Goal: Information Seeking & Learning: Learn about a topic

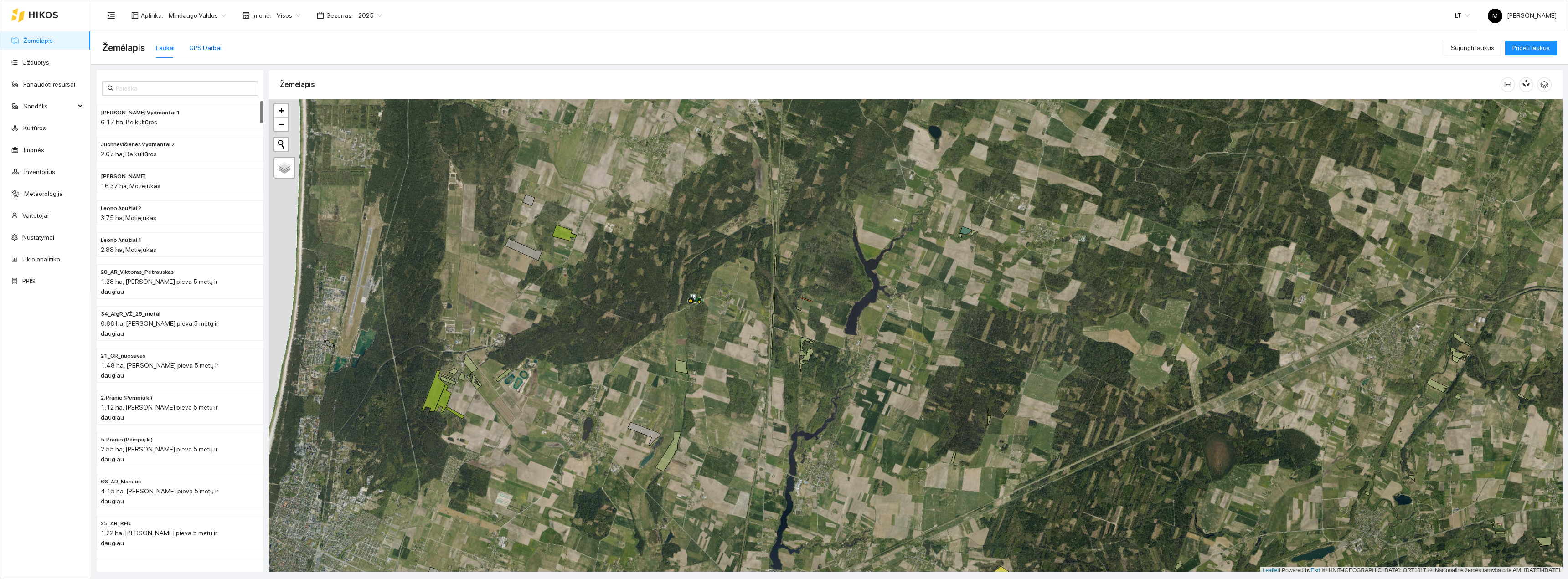
click at [204, 46] on div "GPS Darbai" at bounding box center [205, 47] width 32 height 10
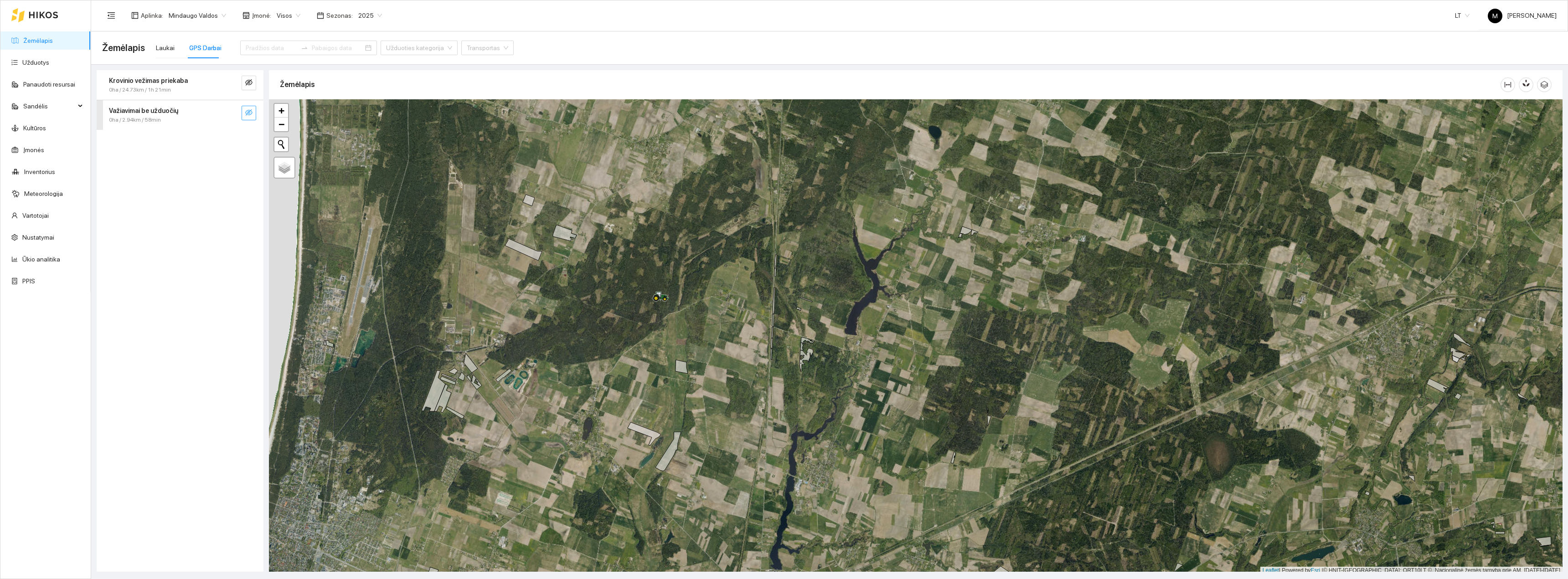
click at [253, 111] on button "button" at bounding box center [249, 113] width 15 height 15
click at [250, 86] on span "eye-invisible" at bounding box center [249, 83] width 7 height 9
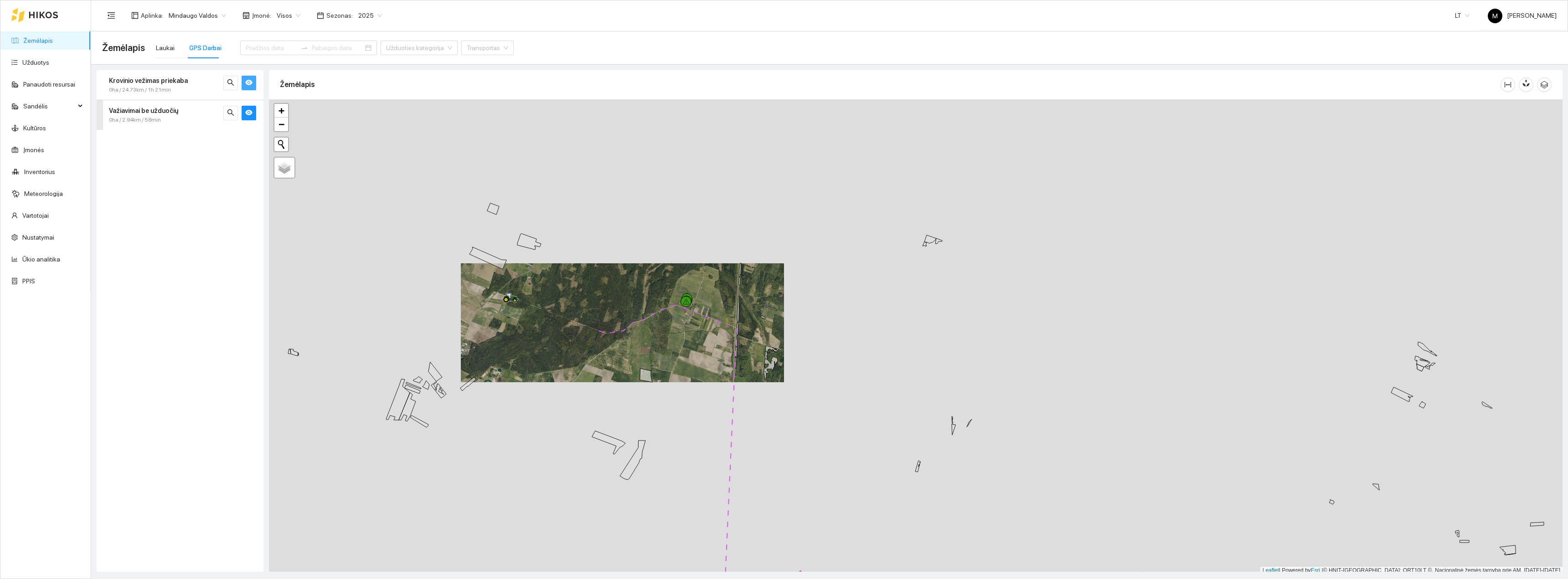
scroll to position [2, 0]
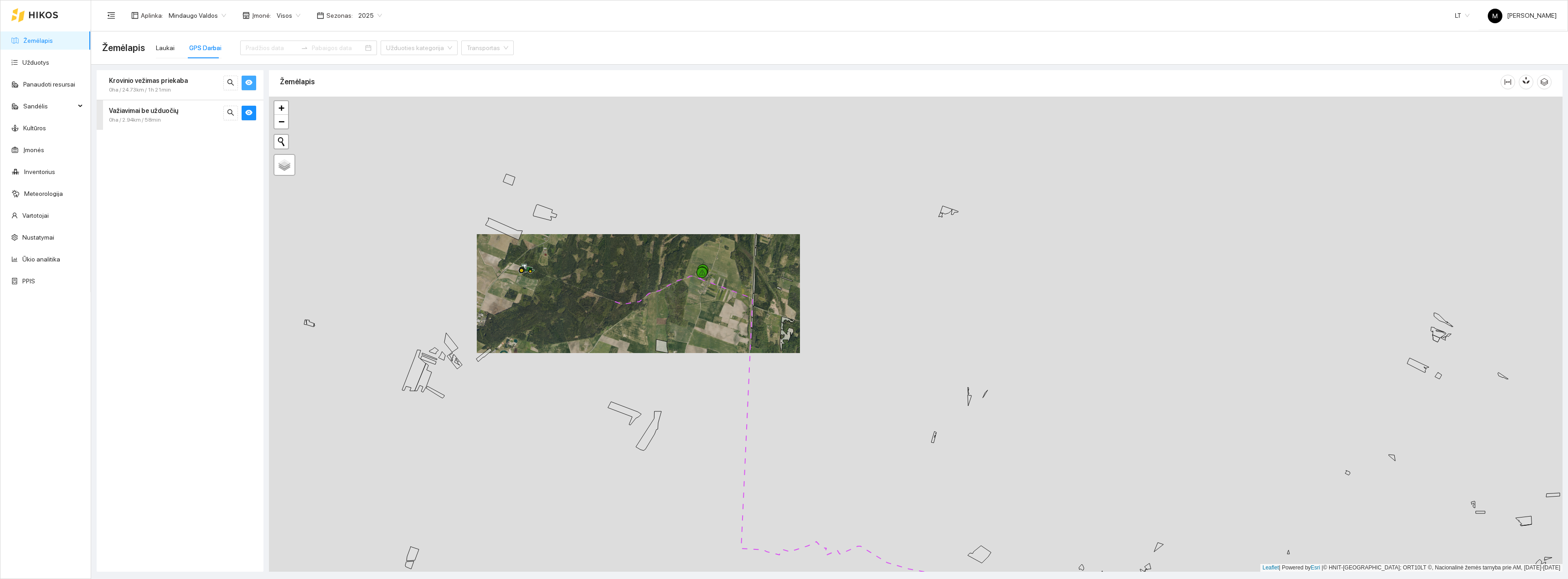
drag, startPoint x: 505, startPoint y: 346, endPoint x: 525, endPoint y: 314, distance: 37.7
click at [525, 314] on div "+ − Nieko nerasta. Bandykite dar kartą. Žemėlapis Palydovas Leaflet | Powered b…" at bounding box center [915, 334] width 1293 height 475
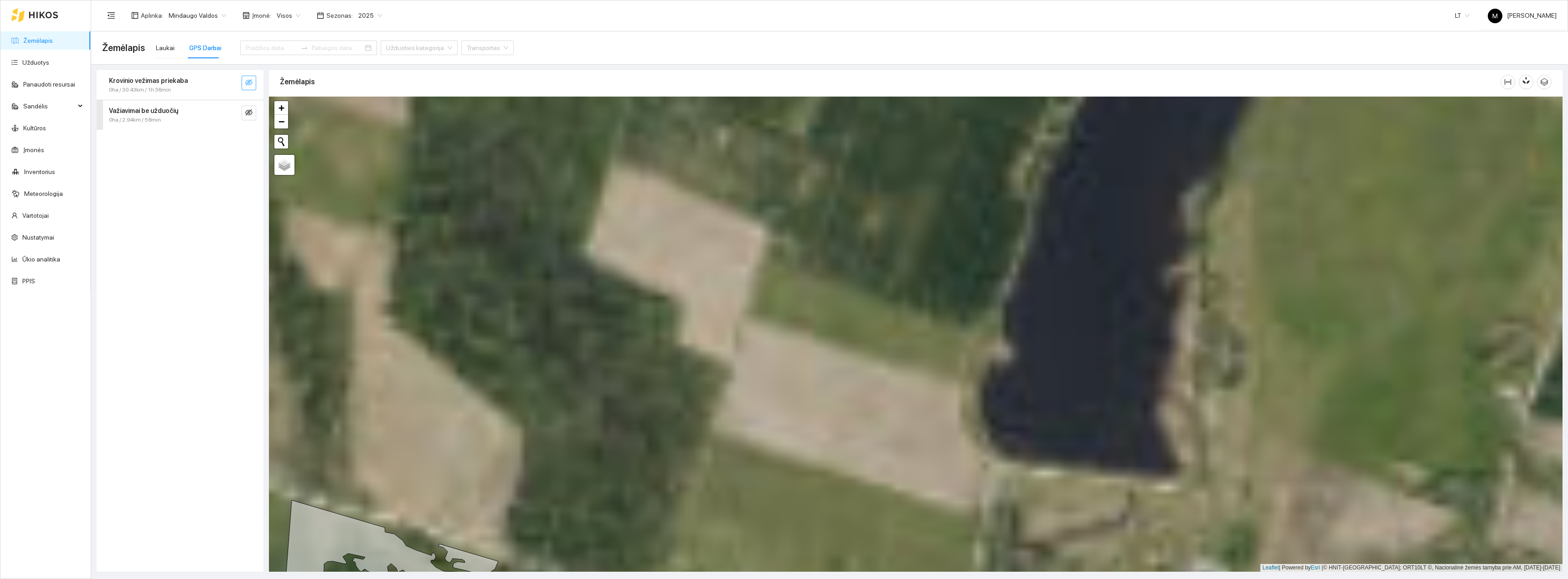
drag, startPoint x: 1085, startPoint y: 454, endPoint x: 1017, endPoint y: 428, distance: 72.8
click at [1021, 430] on div "Steyr 6145 Profi | T1423D Greitis: 2 KM/H Kuro lygis - 12 + − Nieko nerasta. Ba…" at bounding box center [915, 334] width 1293 height 475
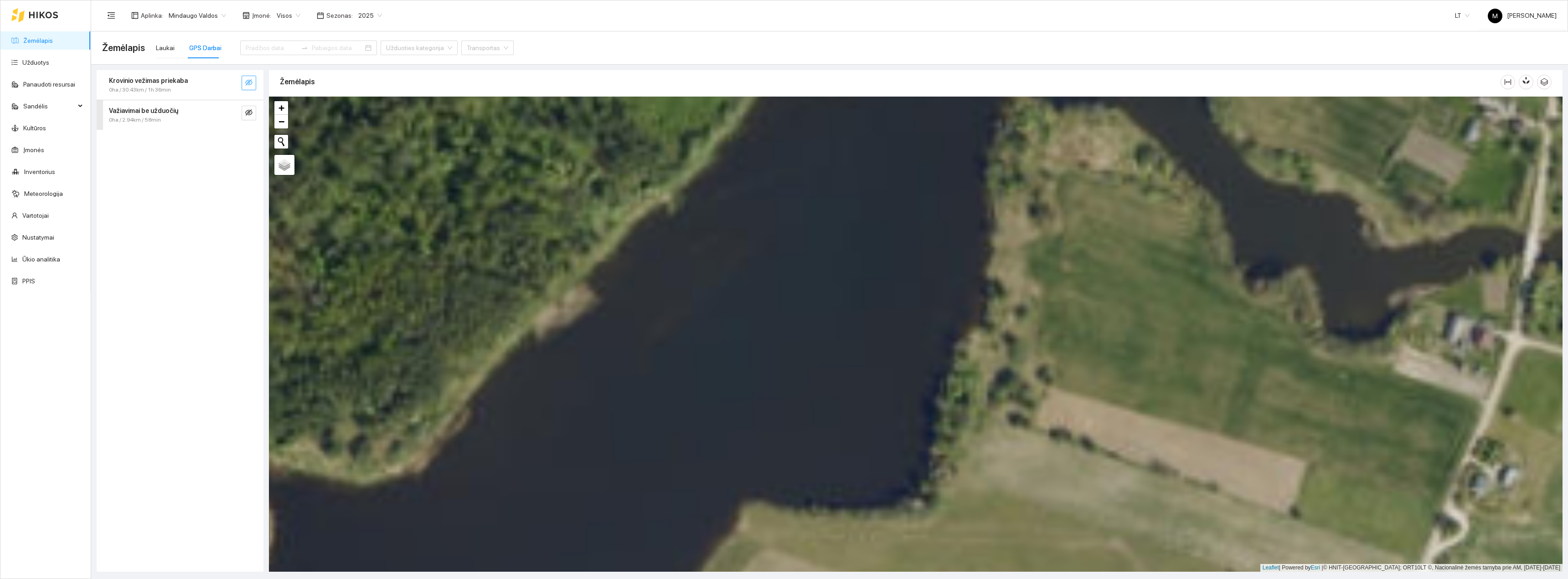
drag, startPoint x: 1144, startPoint y: 328, endPoint x: 1010, endPoint y: 432, distance: 169.6
click at [1010, 432] on div "Steyr 6145 Profi | T1423D Greitis: 0 KM/H Kuro lygis - 12 + − Nieko nerasta. Ba…" at bounding box center [915, 334] width 1293 height 475
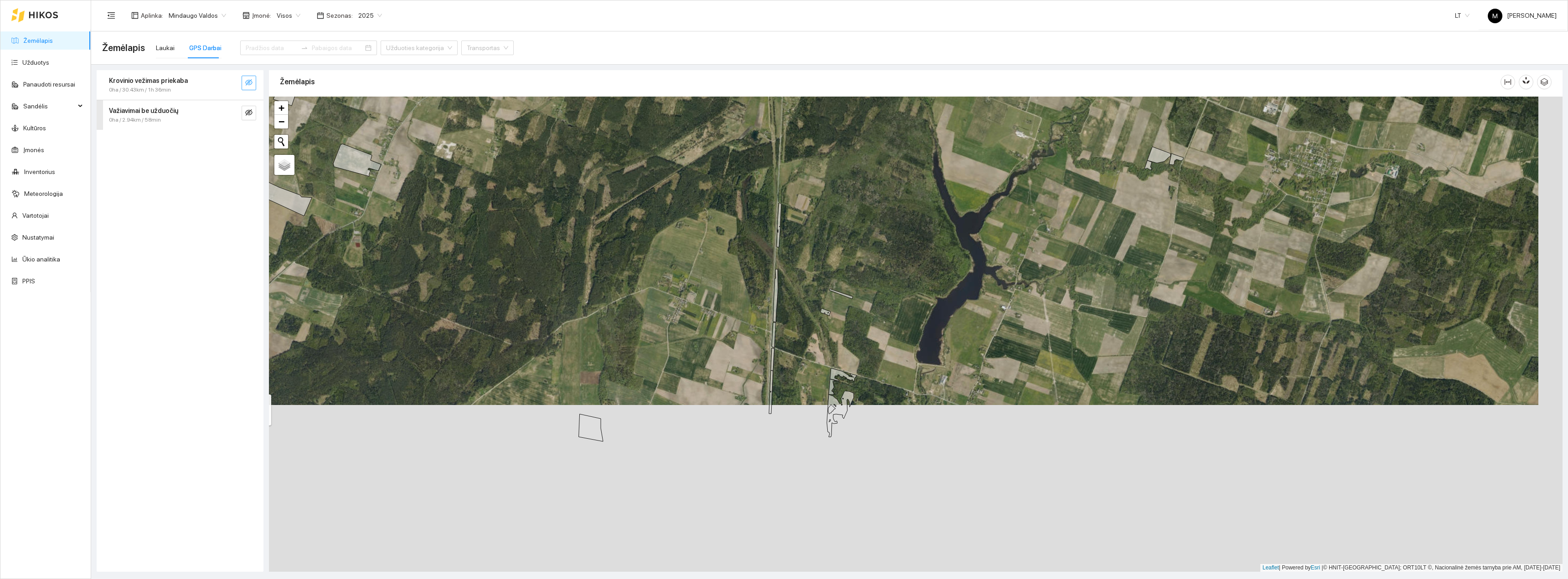
drag, startPoint x: 976, startPoint y: 489, endPoint x: 950, endPoint y: 316, distance: 174.9
click at [950, 317] on div "Steyr 6145 Profi | T1423D Greitis: 0 KM/H Kuro lygis - 12 + − Nieko nerasta. Ba…" at bounding box center [915, 334] width 1293 height 475
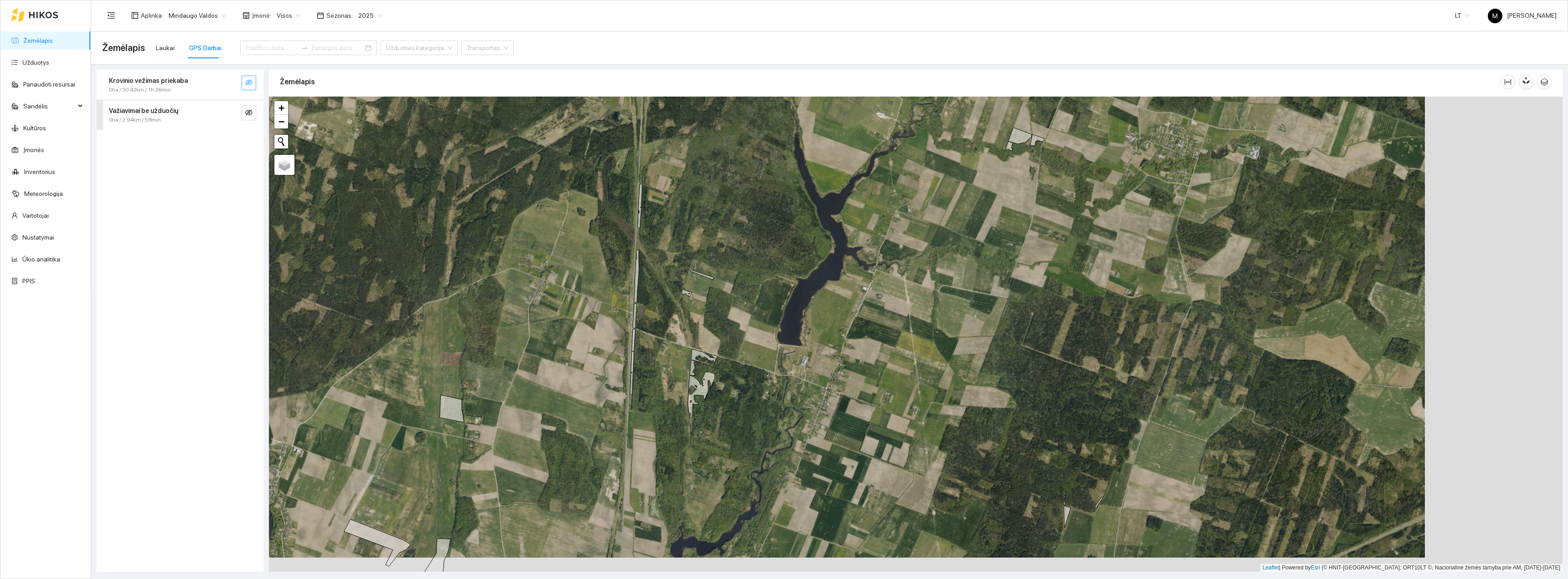
drag, startPoint x: 993, startPoint y: 286, endPoint x: 856, endPoint y: 272, distance: 137.7
click at [856, 272] on div "Steyr 6145 Profi | T1423D Greitis: 3 KM/H Kuro lygis - 12 + − Nieko nerasta. Ba…" at bounding box center [915, 334] width 1293 height 475
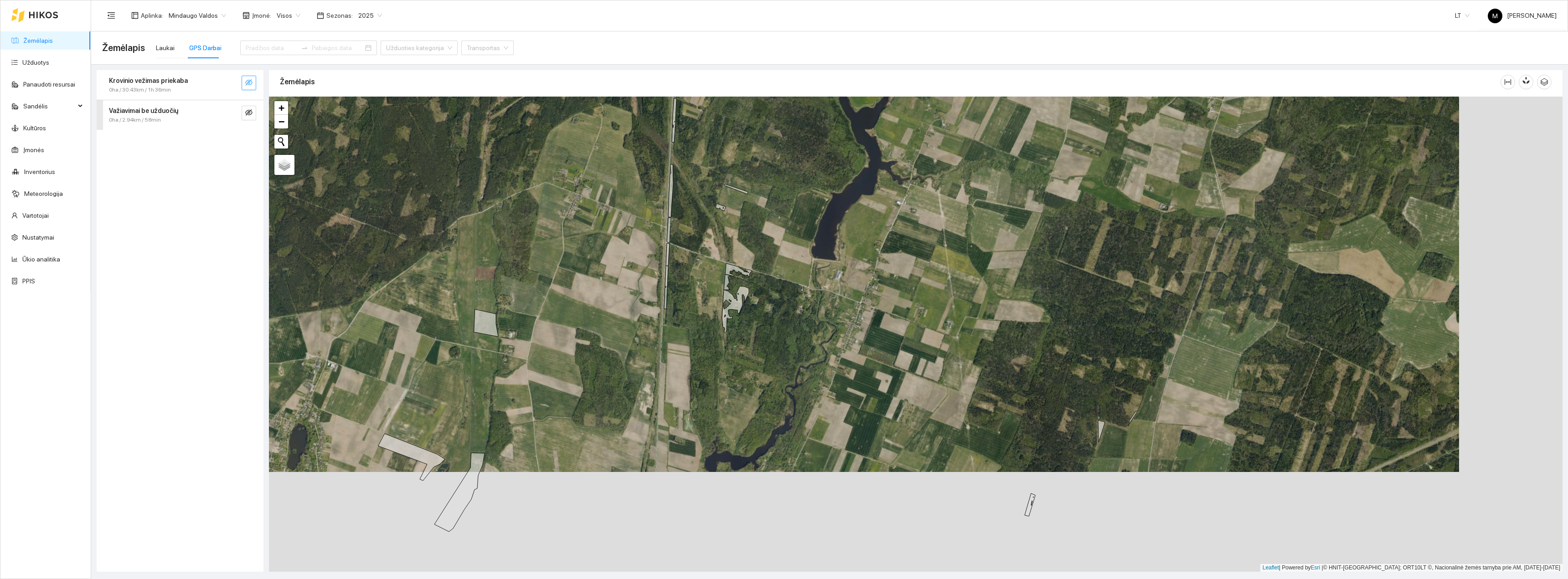
drag, startPoint x: 787, startPoint y: 524, endPoint x: 821, endPoint y: 436, distance: 94.3
click at [821, 436] on div "Steyr 6145 Profi | T1423D Priekaba šienui CynkoMet T-608/2 Greitis: 0 KM/H Kuro…" at bounding box center [915, 334] width 1293 height 475
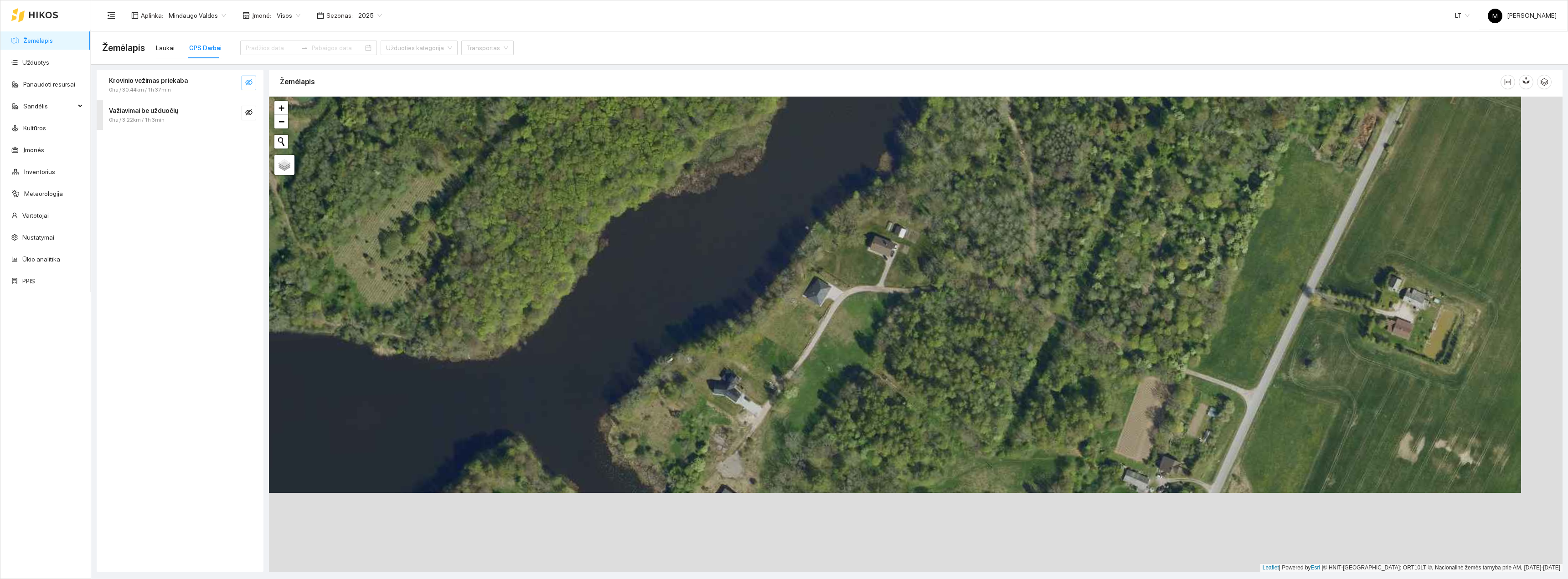
drag, startPoint x: 690, startPoint y: 404, endPoint x: 647, endPoint y: 323, distance: 91.7
click at [647, 324] on div "Steyr 6145 Profi | T1423D Priekaba šienui CynkoMet T-608/2 Greitis: 0 KM/H Kuro…" at bounding box center [915, 334] width 1293 height 475
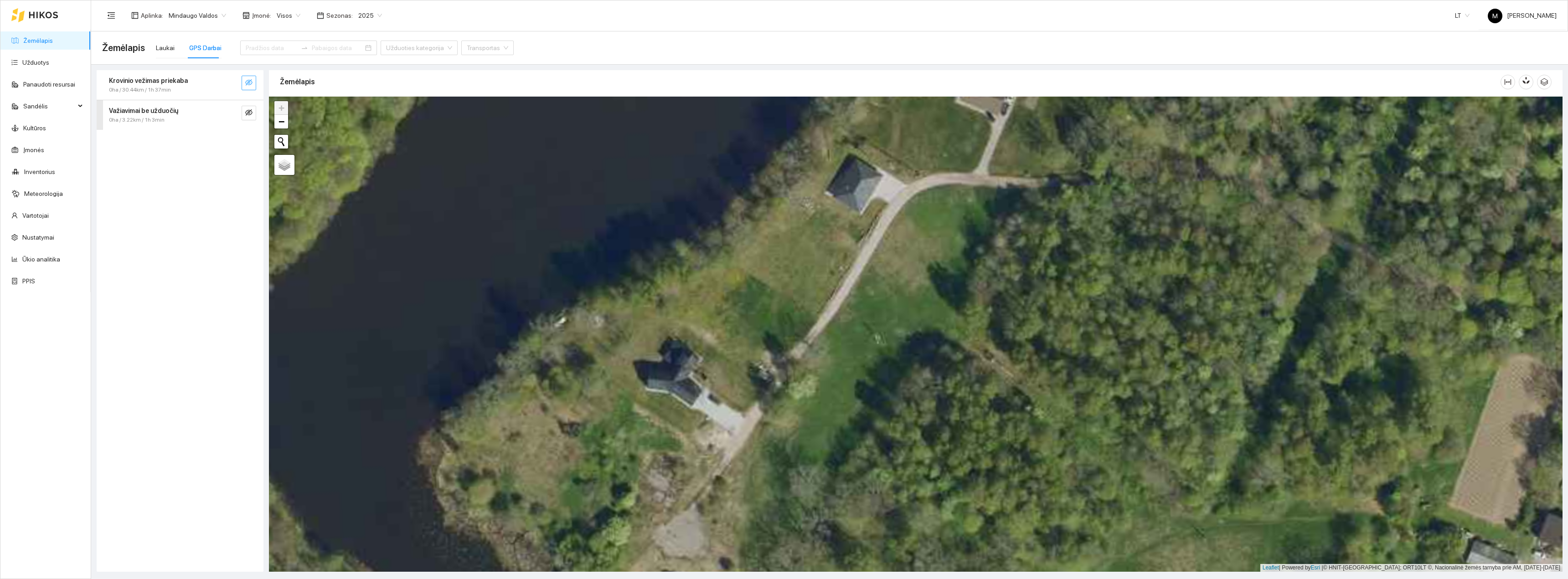
drag, startPoint x: 710, startPoint y: 410, endPoint x: 725, endPoint y: 339, distance: 72.6
click at [724, 342] on div "Steyr 6145 Profi | T1423D Priekaba šienui CynkoMet T-608/2 Greitis: 0 KM/H Kuro…" at bounding box center [915, 334] width 1293 height 475
